Goal: Information Seeking & Learning: Learn about a topic

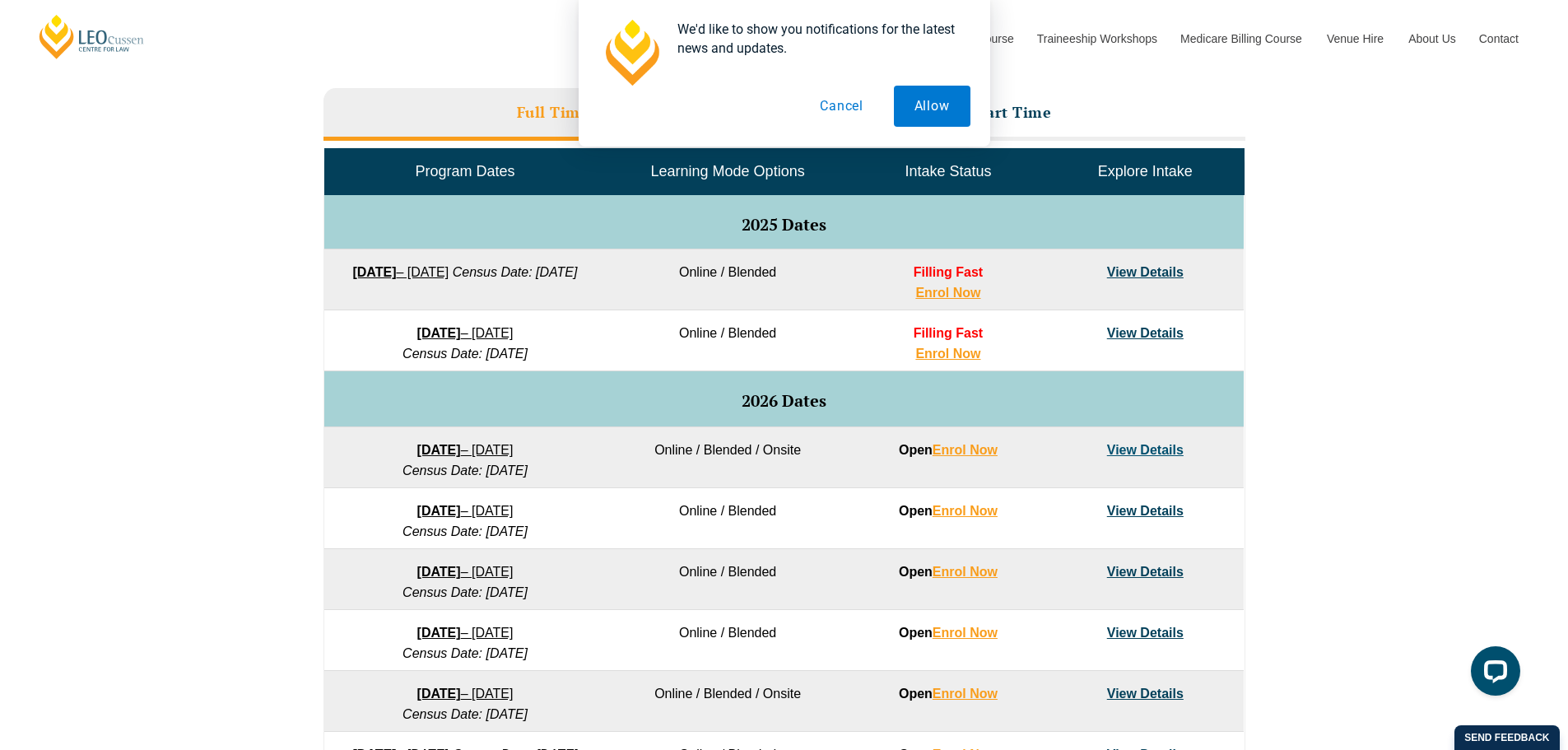
scroll to position [741, 0]
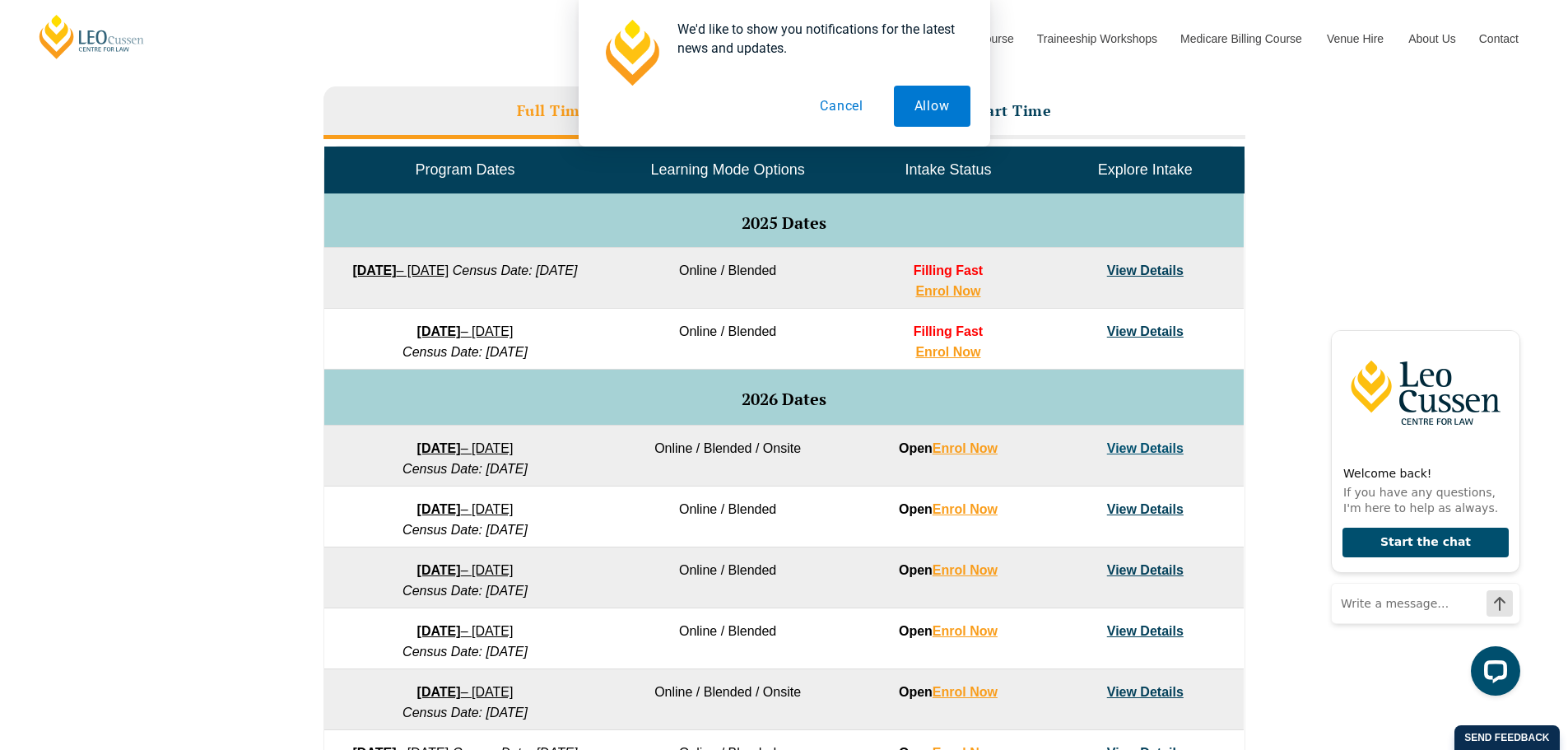
click at [1151, 448] on link "View Details" at bounding box center [1144, 448] width 76 height 14
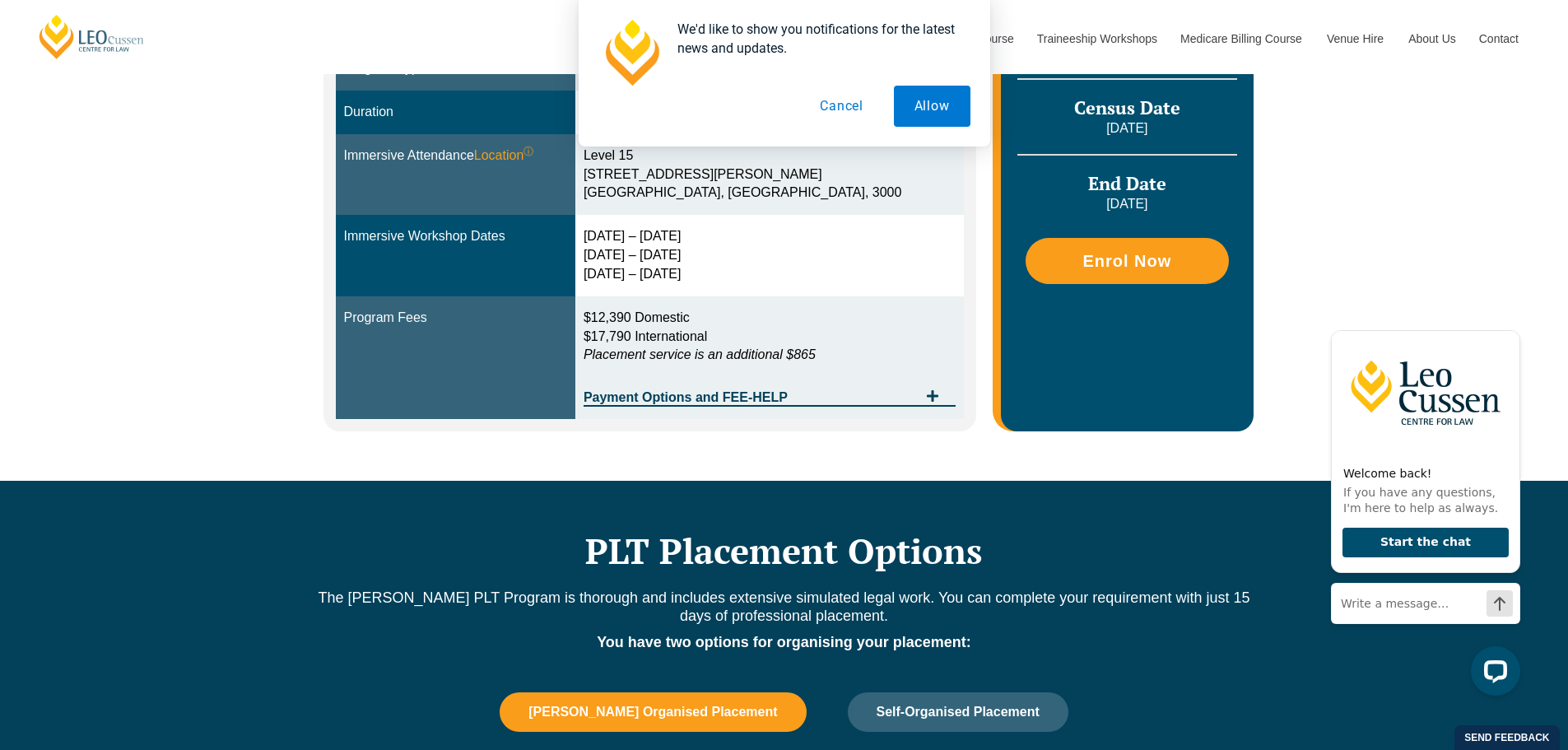
scroll to position [247, 0]
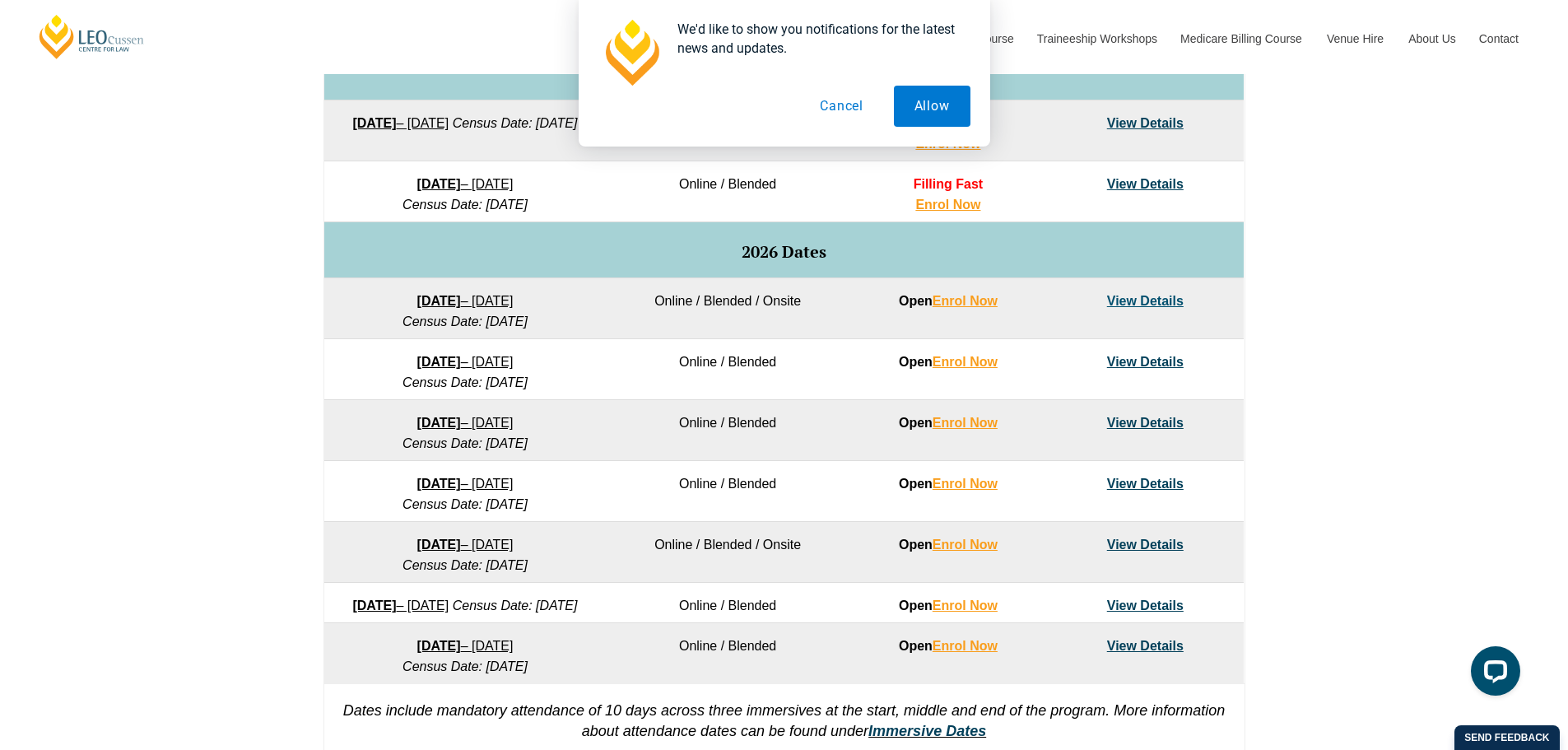
scroll to position [905, 0]
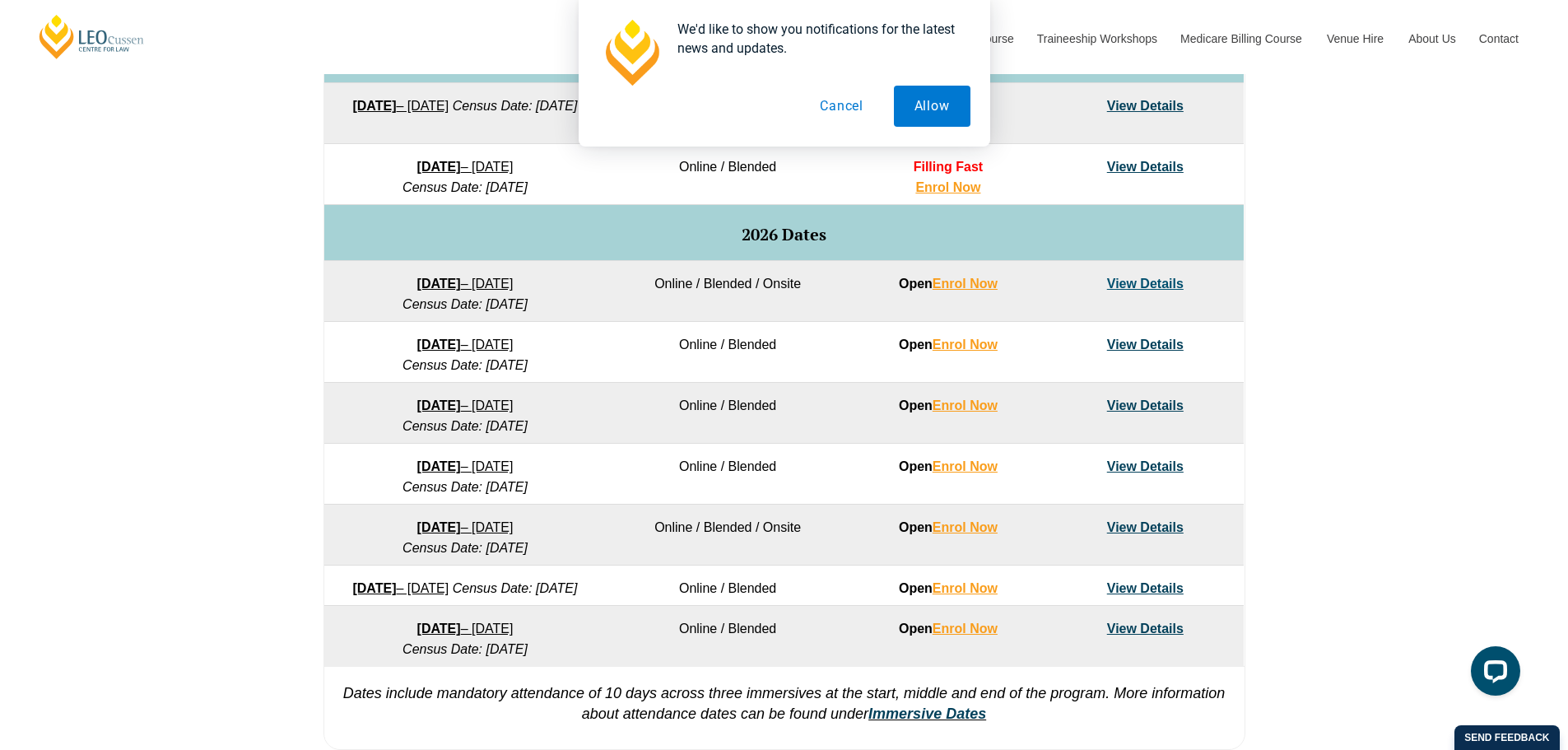
click at [1123, 343] on link "View Details" at bounding box center [1144, 344] width 76 height 14
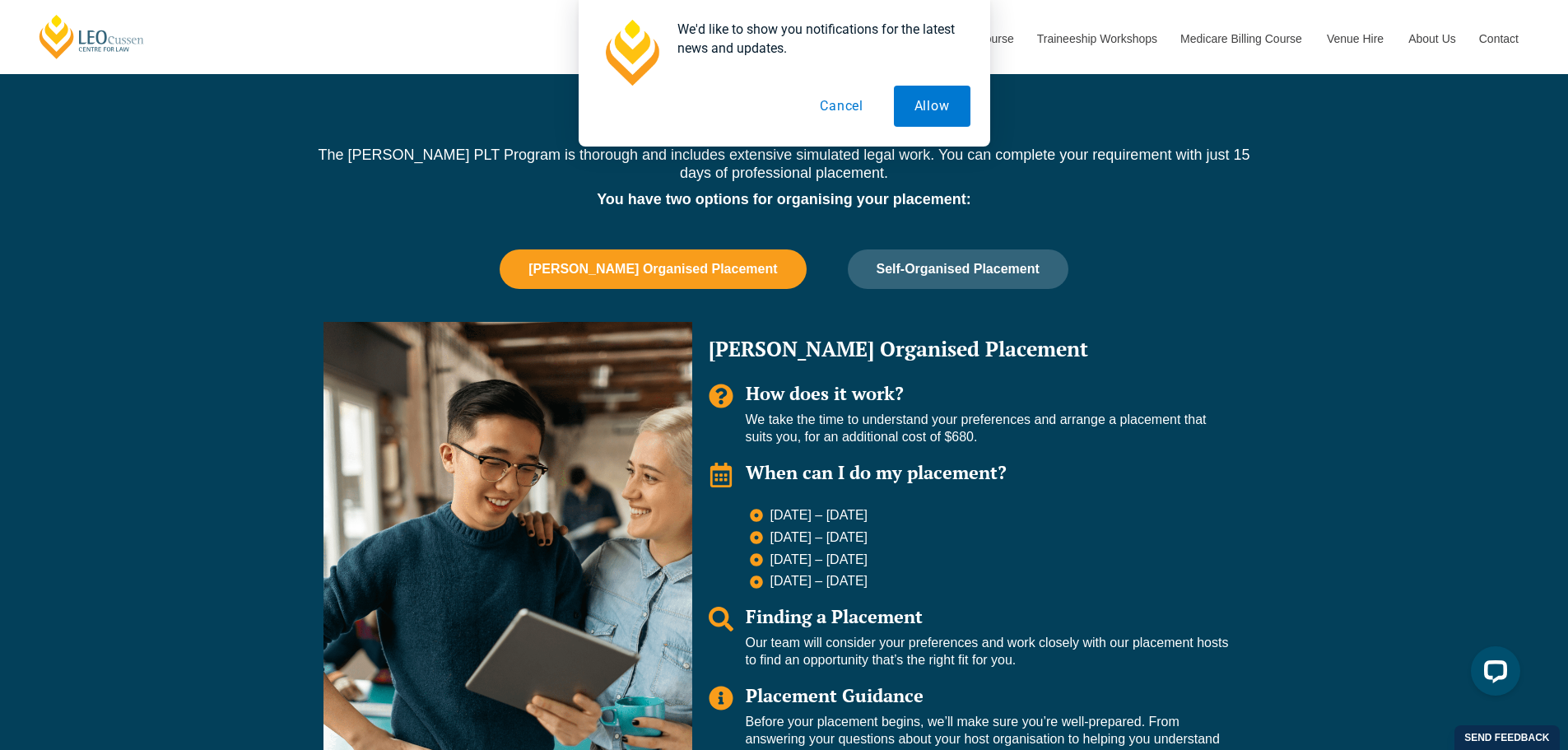
scroll to position [987, 0]
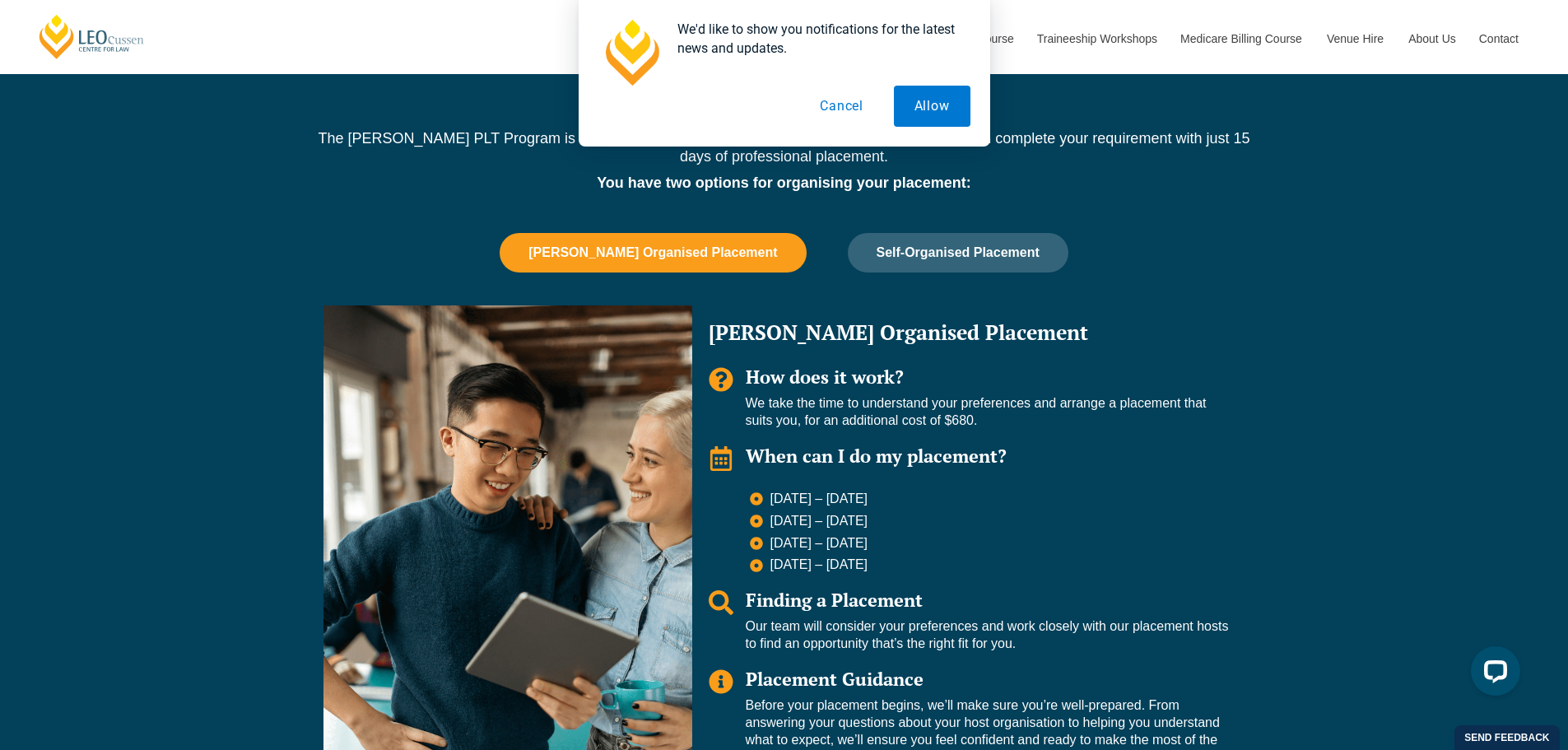
click at [732, 248] on span "Leo Cussen Organised Placement" at bounding box center [653, 253] width 248 height 15
click at [920, 108] on button "Allow" at bounding box center [931, 106] width 76 height 41
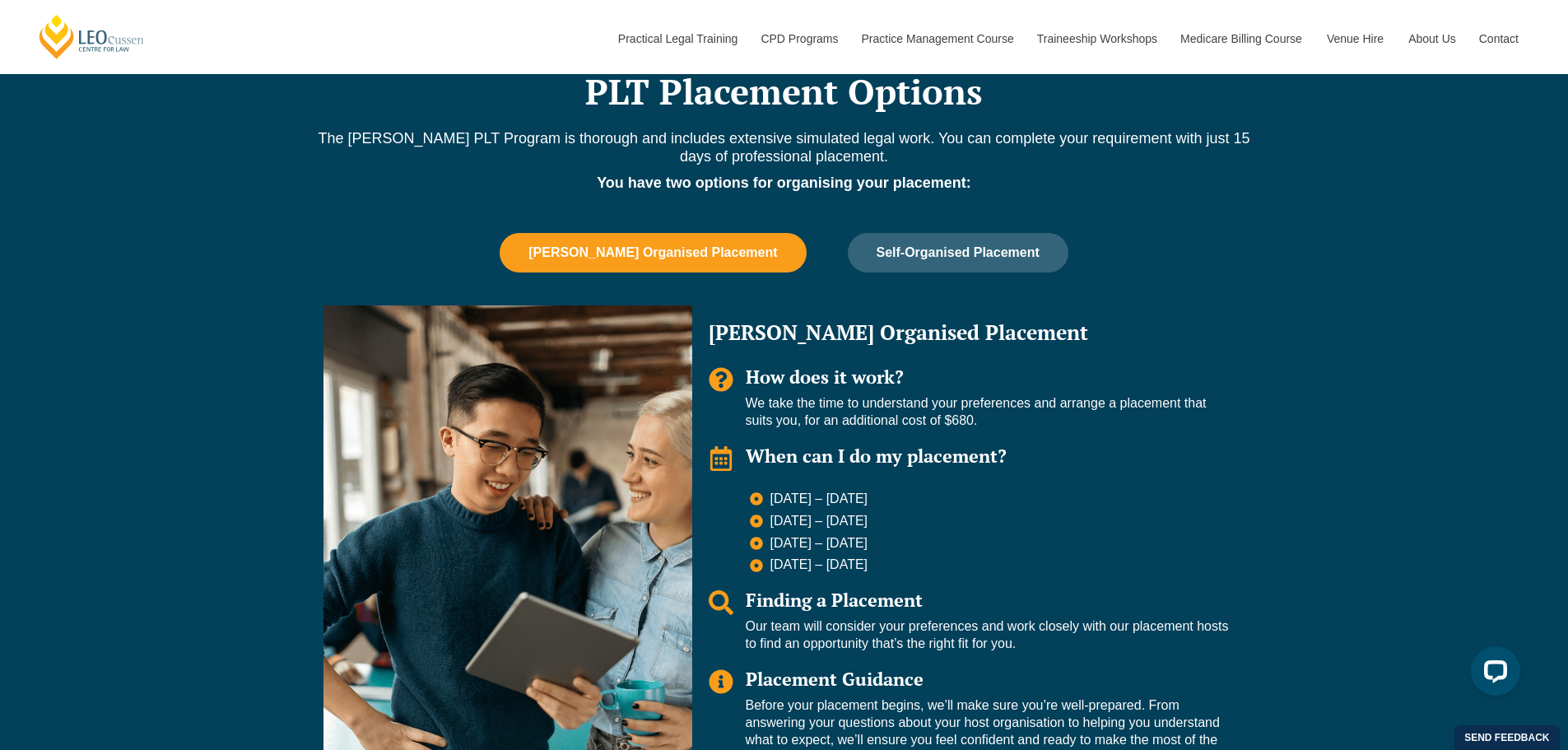
click at [739, 256] on span "[PERSON_NAME] Organised Placement" at bounding box center [653, 253] width 248 height 15
click at [618, 252] on span "[PERSON_NAME] Organised Placement" at bounding box center [653, 253] width 248 height 15
click at [642, 249] on span "[PERSON_NAME] Organised Placement" at bounding box center [653, 253] width 248 height 15
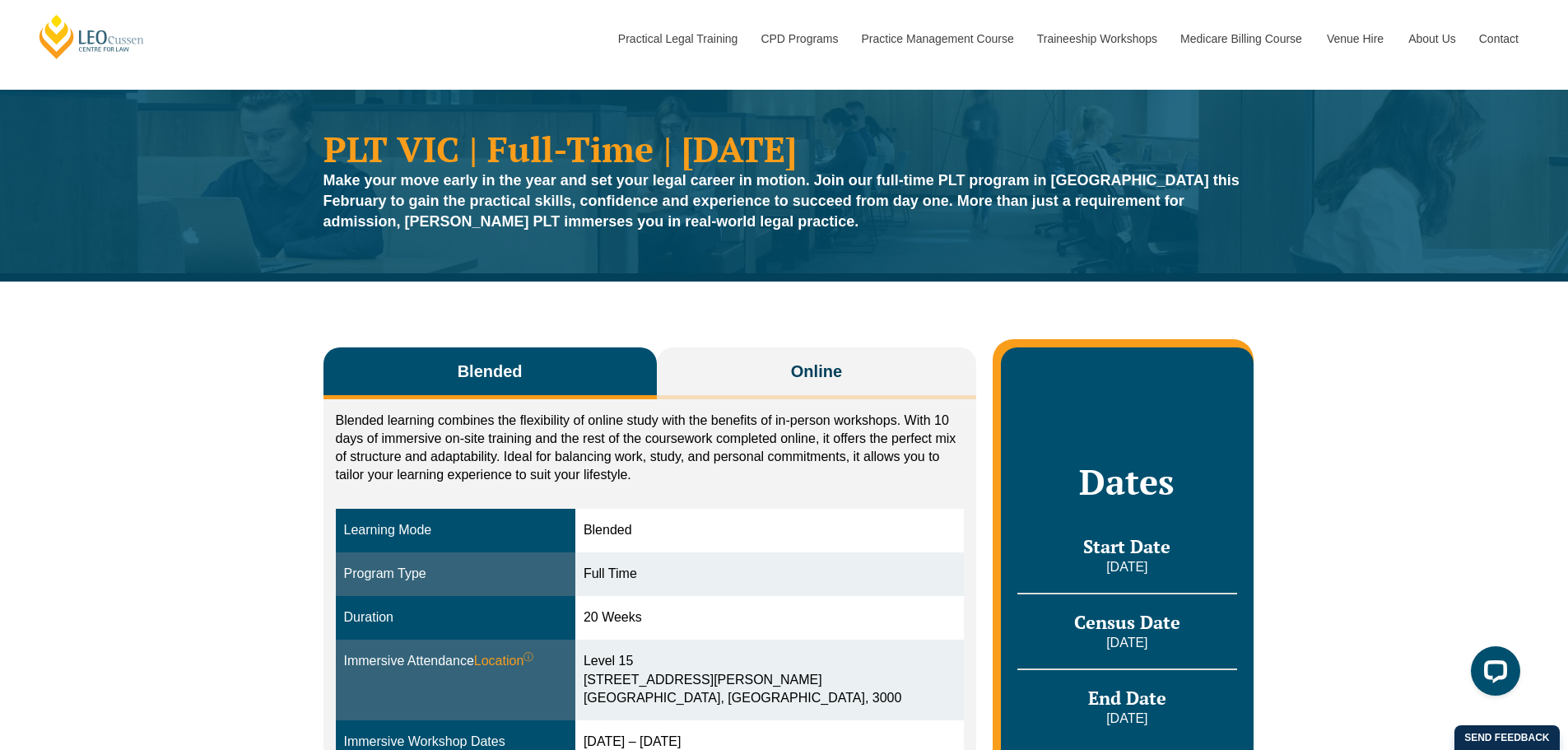
scroll to position [0, 0]
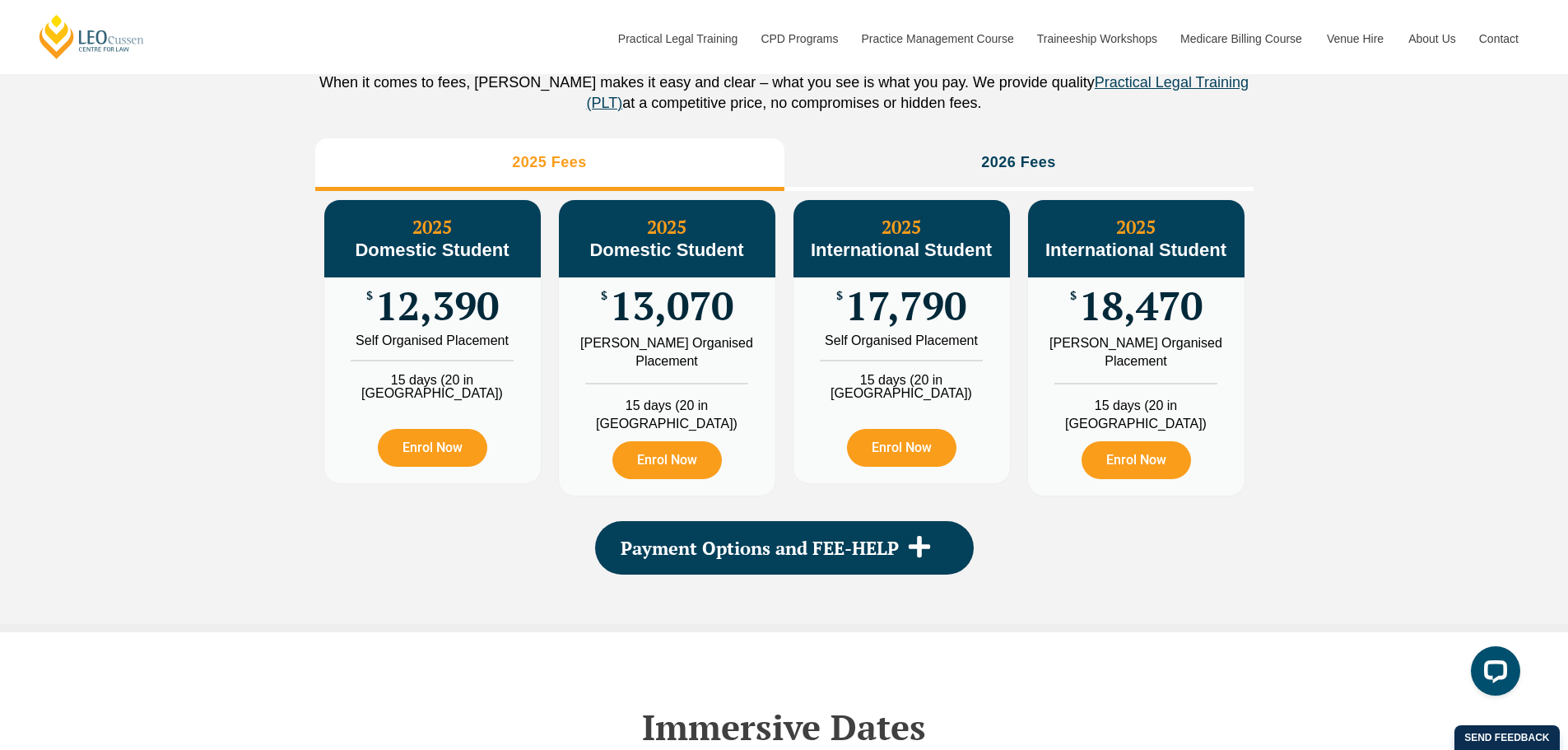
scroll to position [1893, 0]
